Goal: Navigation & Orientation: Find specific page/section

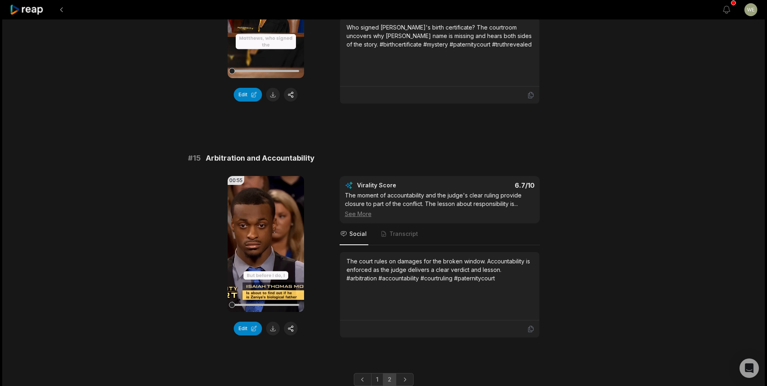
scroll to position [882, 0]
drag, startPoint x: 207, startPoint y: 166, endPoint x: 343, endPoint y: 166, distance: 136.2
click at [343, 163] on div "# 15 Arbitration and Accountability" at bounding box center [383, 157] width 391 height 11
copy span "Arbitration and Accountability"
click at [21, 11] on icon at bounding box center [27, 9] width 34 height 11
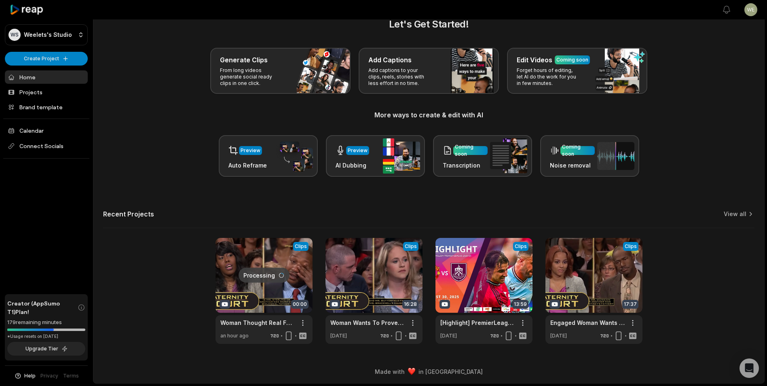
scroll to position [18, 0]
click at [739, 216] on link "View all" at bounding box center [735, 214] width 23 height 8
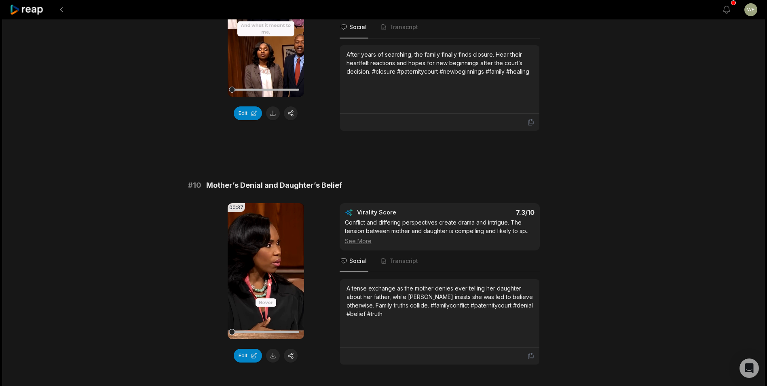
scroll to position [2125, 0]
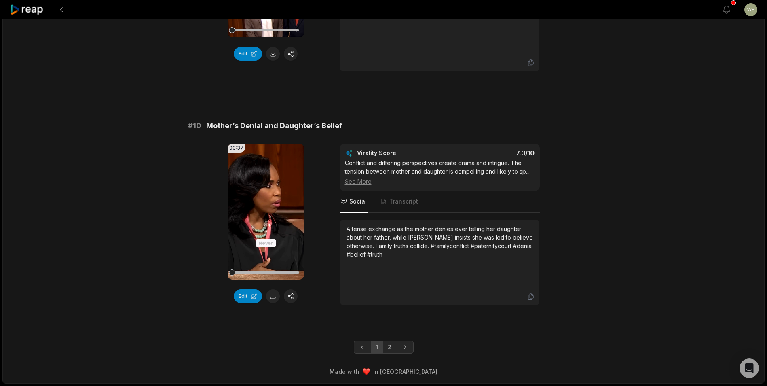
drag, startPoint x: 390, startPoint y: 344, endPoint x: 390, endPoint y: 325, distance: 19.8
click at [390, 344] on link "2" at bounding box center [389, 346] width 13 height 13
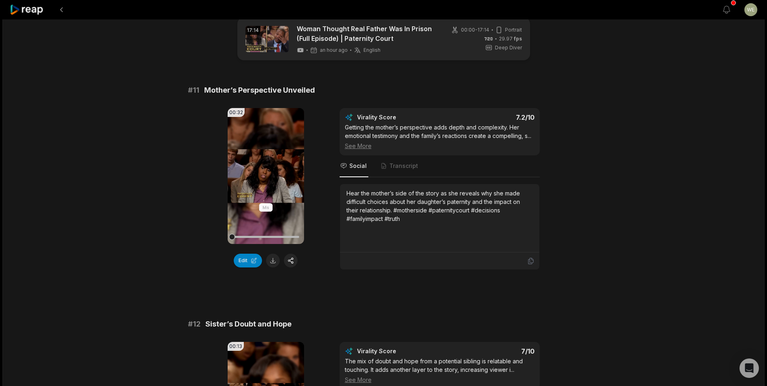
scroll to position [0, 0]
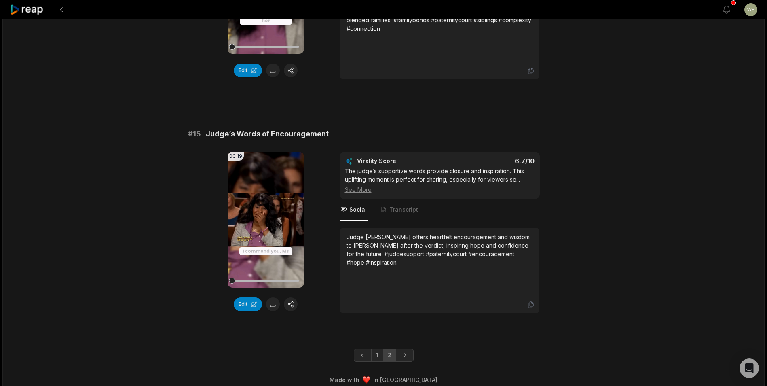
scroll to position [914, 0]
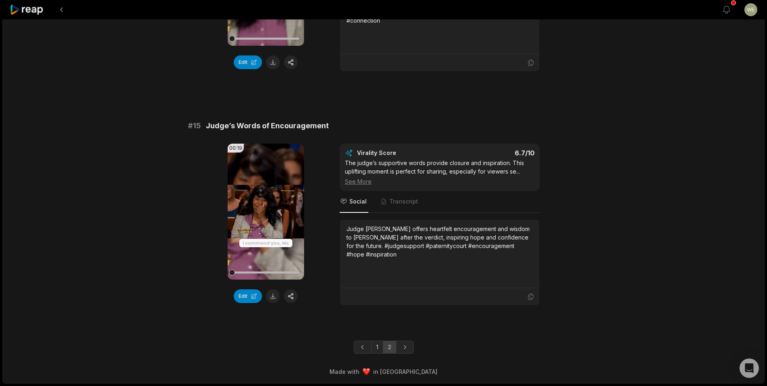
click at [389, 347] on link "2" at bounding box center [389, 346] width 13 height 13
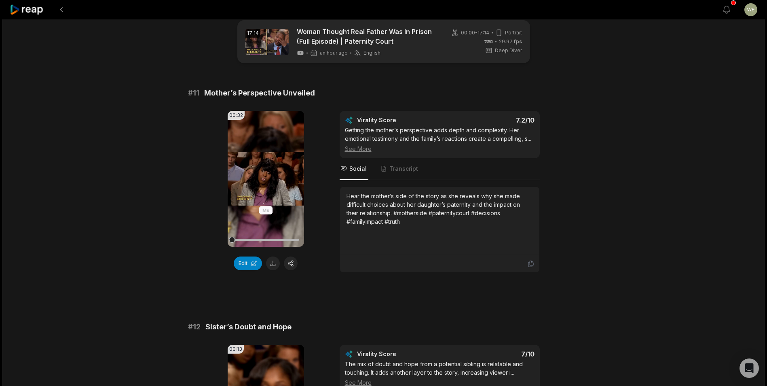
scroll to position [0, 0]
